Goal: Entertainment & Leisure: Consume media (video, audio)

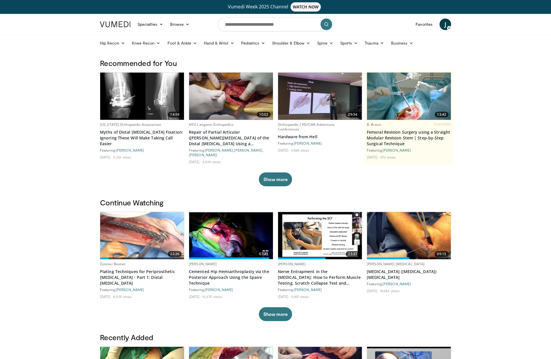
click at [500, 159] on body "Vumedi Week 2025 Channel WATCH NOW Specialties Adult & Family Medicine Allergy,…" at bounding box center [275, 364] width 551 height 728
click at [212, 44] on link "Hand & Wrist" at bounding box center [218, 43] width 37 height 12
click at [213, 57] on link "Hand" at bounding box center [235, 56] width 69 height 9
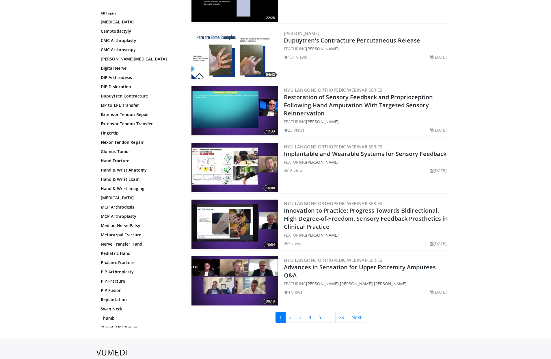
scroll to position [1208, 0]
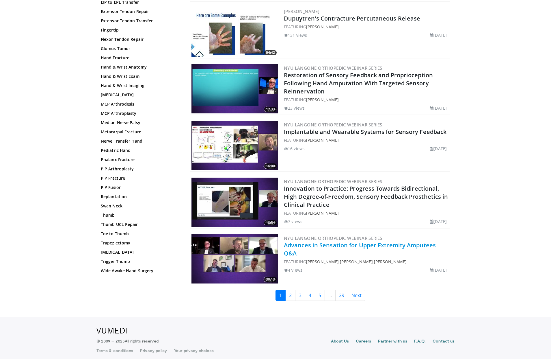
click at [355, 241] on link "Advances in Sensation for Upper Extremity Amputees Q&A" at bounding box center [360, 249] width 152 height 16
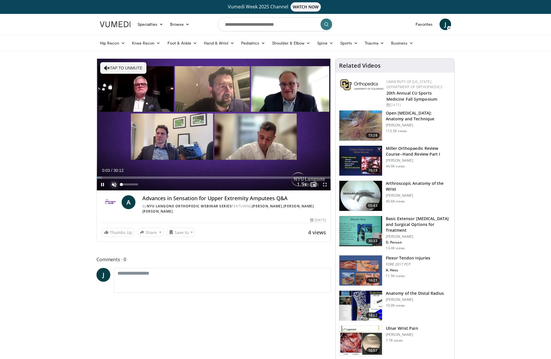
click at [115, 185] on span "Video Player" at bounding box center [114, 185] width 12 height 12
click at [101, 185] on span "Video Player" at bounding box center [103, 185] width 12 height 12
